Goal: Transaction & Acquisition: Purchase product/service

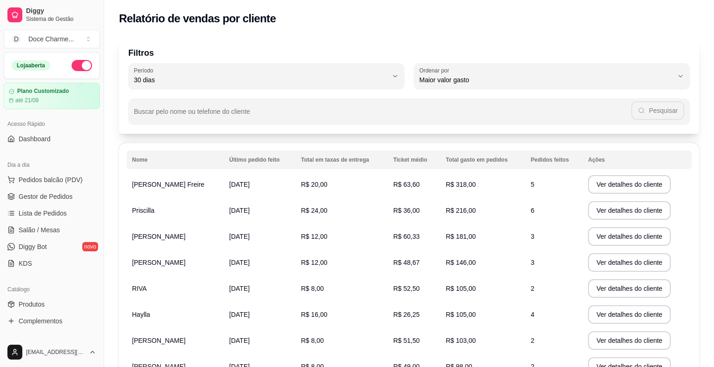
select select "30"
select select "HIGHEST_TOTAL_SPENT_WITH_ORDERS"
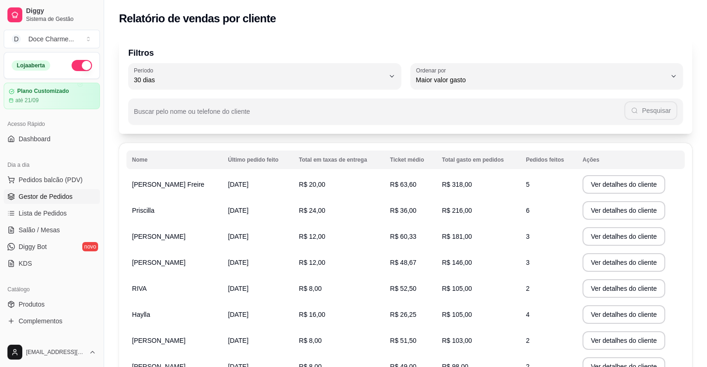
click at [81, 192] on link "Gestor de Pedidos" at bounding box center [52, 196] width 96 height 15
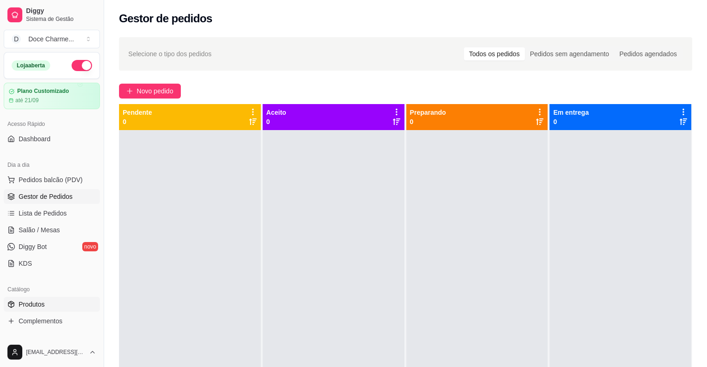
click at [35, 307] on span "Produtos" at bounding box center [32, 304] width 26 height 9
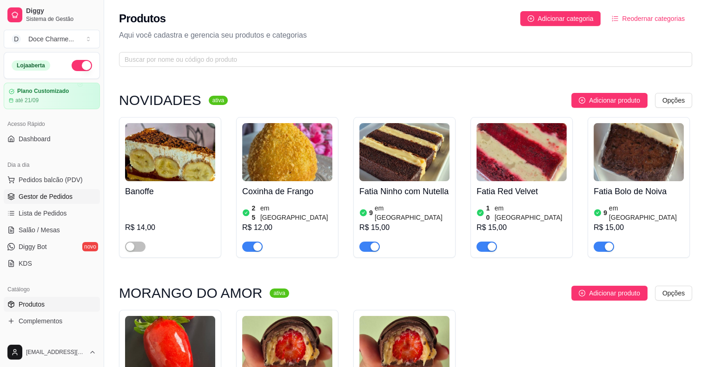
click at [48, 198] on span "Gestor de Pedidos" at bounding box center [46, 196] width 54 height 9
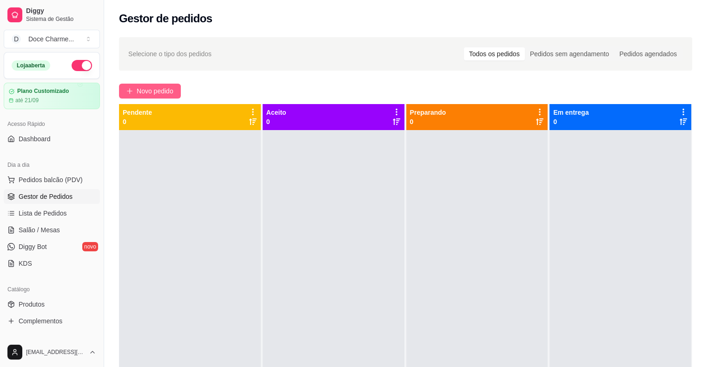
click at [134, 88] on button "Novo pedido" at bounding box center [150, 91] width 62 height 15
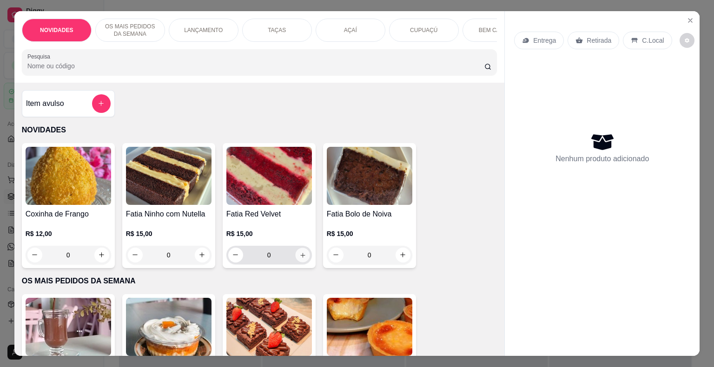
click at [300, 261] on button "increase-product-quantity" at bounding box center [302, 255] width 14 height 14
type input "1"
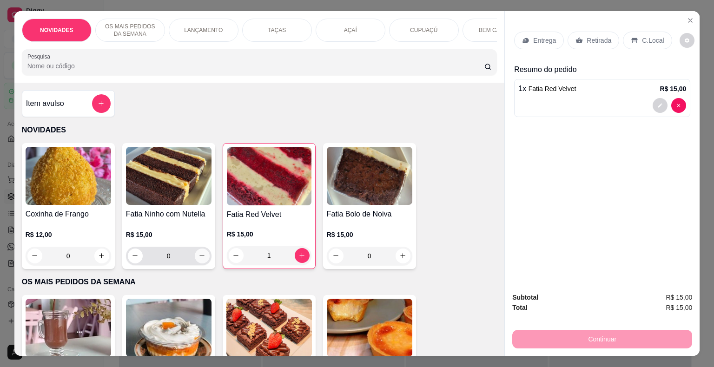
click at [202, 260] on icon "increase-product-quantity" at bounding box center [202, 256] width 7 height 7
type input "1"
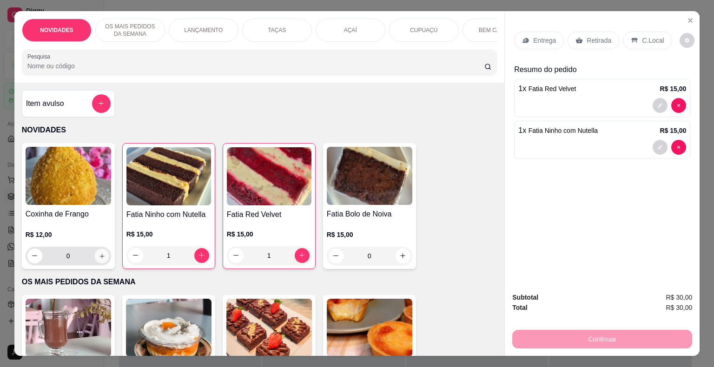
click at [98, 260] on icon "increase-product-quantity" at bounding box center [101, 256] width 7 height 7
type input "1"
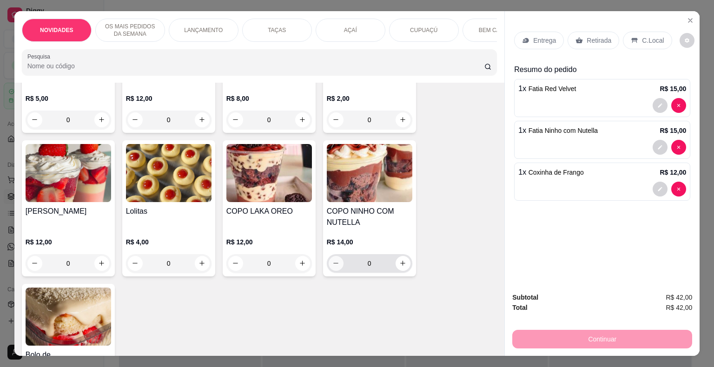
scroll to position [651, 0]
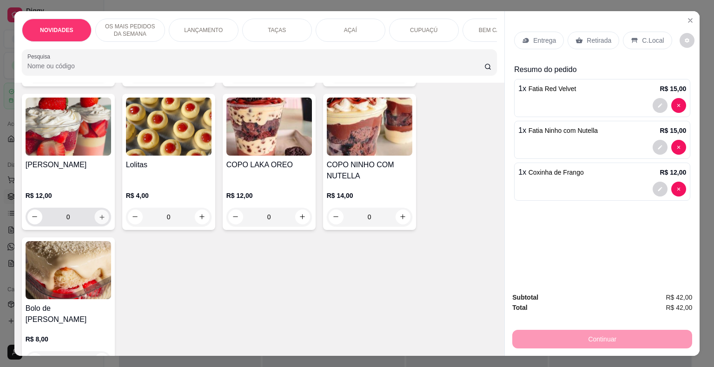
click at [100, 212] on button "increase-product-quantity" at bounding box center [101, 217] width 14 height 14
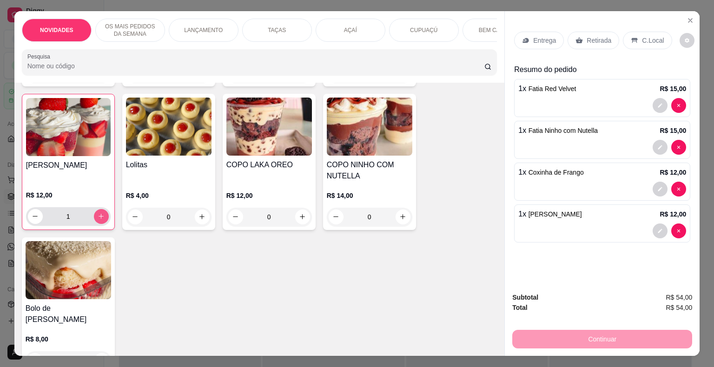
click at [100, 212] on button "increase-product-quantity" at bounding box center [101, 216] width 15 height 15
type input "2"
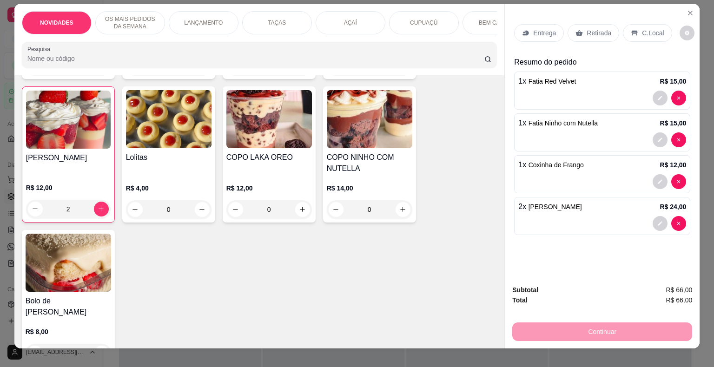
scroll to position [0, 0]
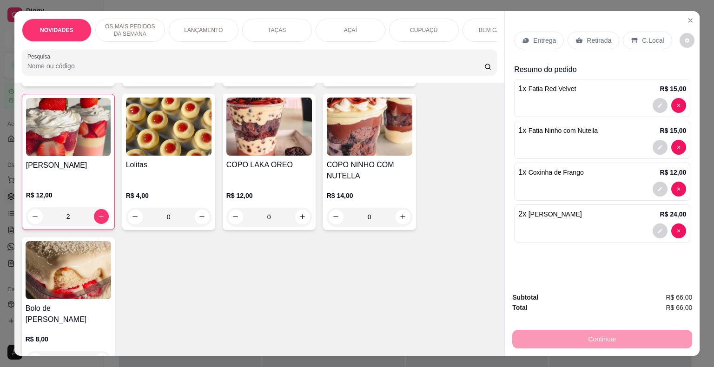
click at [592, 36] on p "Retirada" at bounding box center [599, 40] width 25 height 9
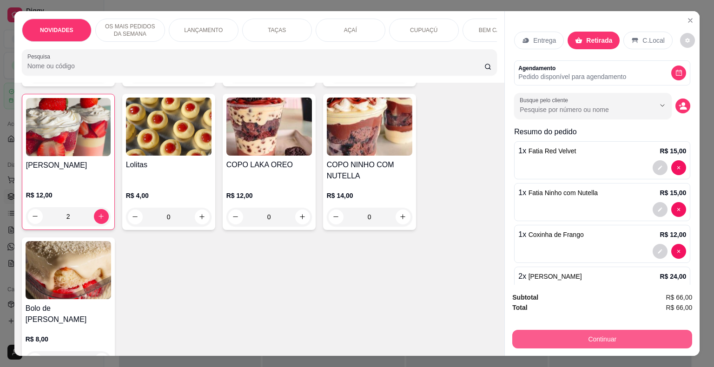
click at [622, 336] on button "Continuar" at bounding box center [603, 339] width 180 height 19
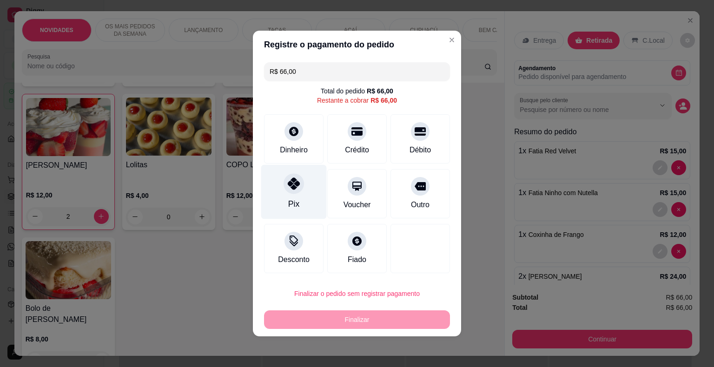
click at [309, 199] on div "Pix" at bounding box center [294, 192] width 66 height 54
type input "R$ 0,00"
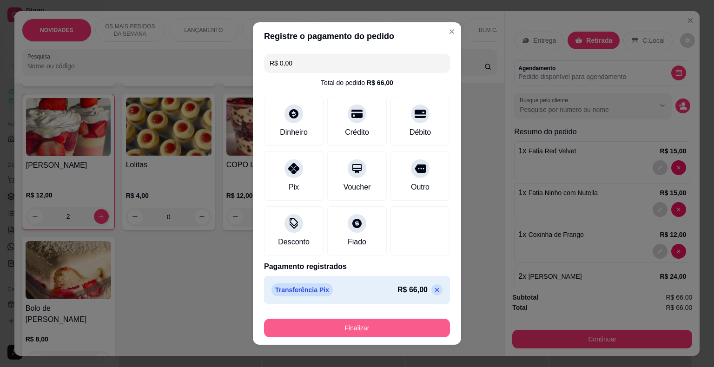
click at [344, 328] on button "Finalizar" at bounding box center [357, 328] width 186 height 19
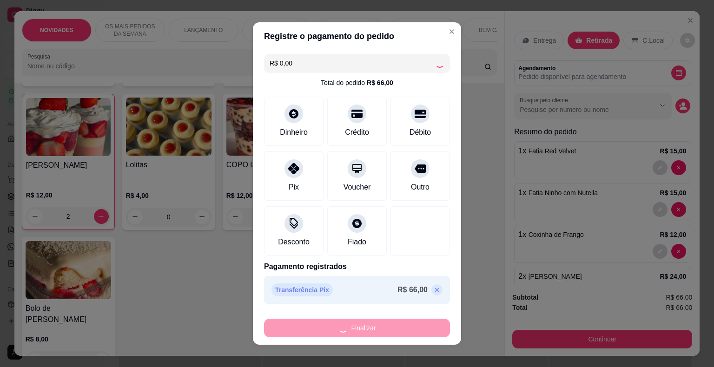
type input "0"
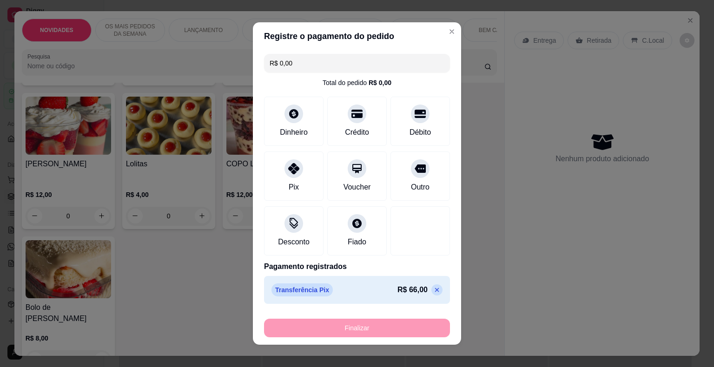
type input "-R$ 66,00"
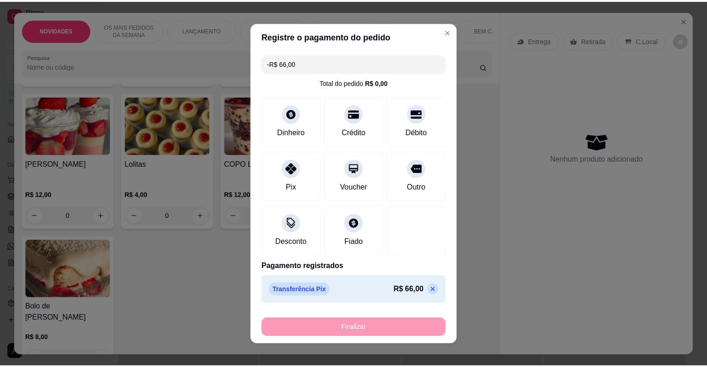
scroll to position [650, 0]
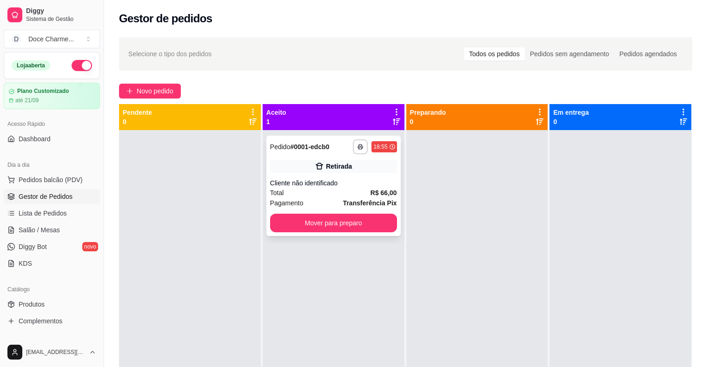
click at [346, 189] on div "Total R$ 66,00" at bounding box center [333, 193] width 127 height 10
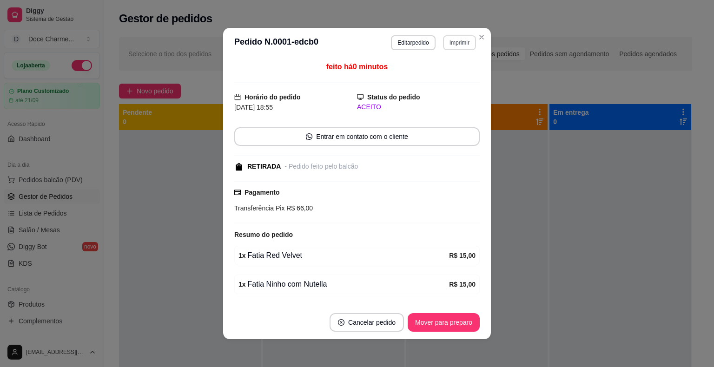
click at [451, 42] on button "Imprimir" at bounding box center [459, 42] width 33 height 15
click at [437, 77] on button "COZINHA" at bounding box center [439, 75] width 65 height 14
